Goal: Transaction & Acquisition: Purchase product/service

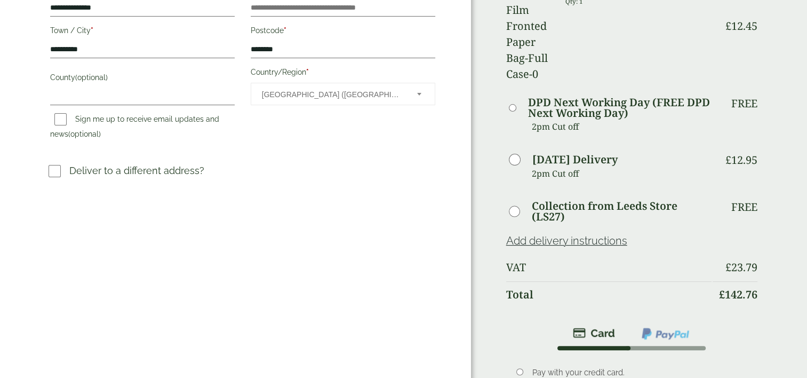
scroll to position [279, 0]
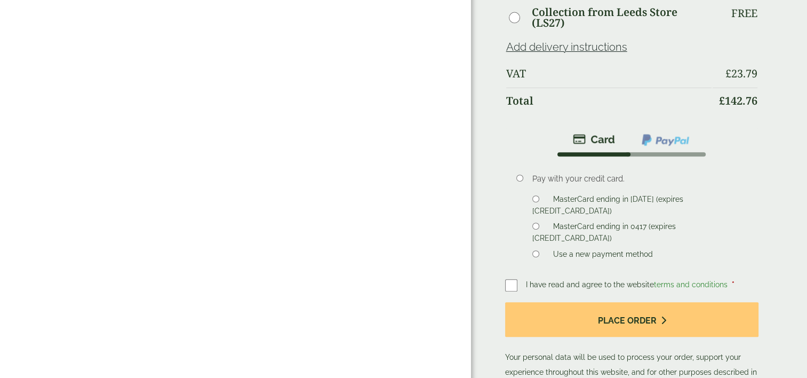
scroll to position [470, 0]
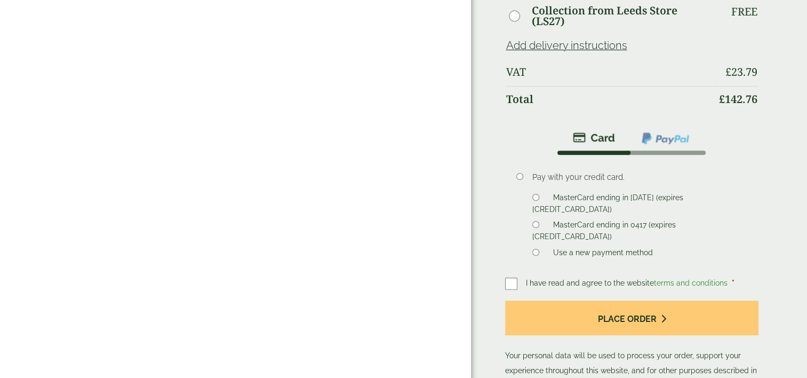
click at [618, 278] on span "I have read and agree to the website terms and conditions" at bounding box center [628, 282] width 204 height 9
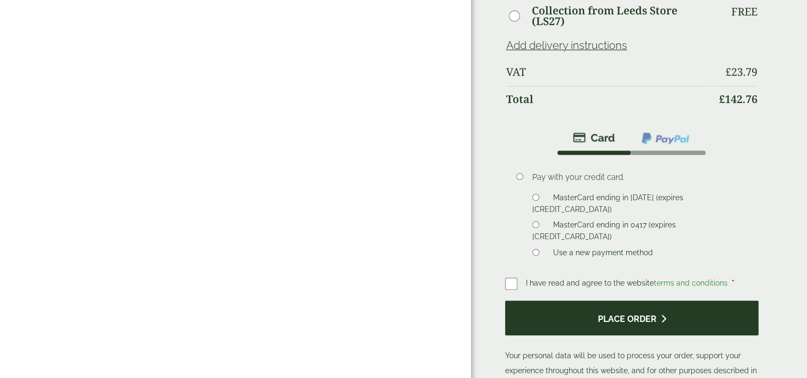
click at [612, 300] on button "Place order" at bounding box center [632, 317] width 254 height 35
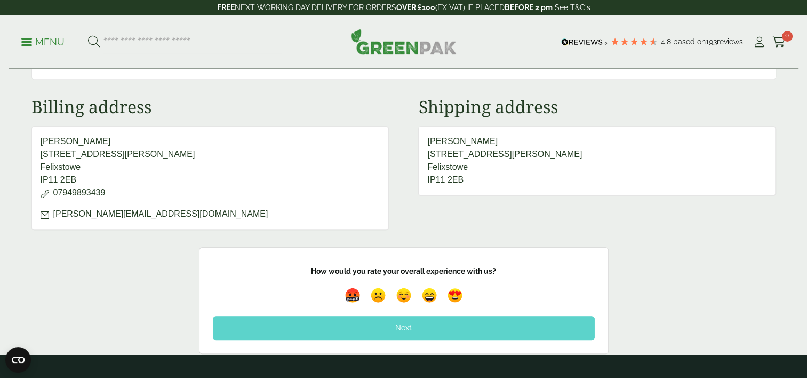
scroll to position [491, 0]
